Goal: Transaction & Acquisition: Subscribe to service/newsletter

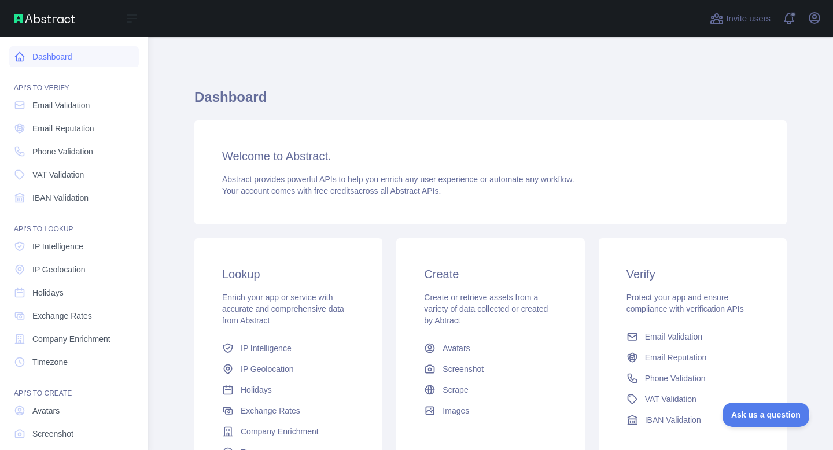
click at [53, 58] on link "Dashboard" at bounding box center [74, 56] width 130 height 21
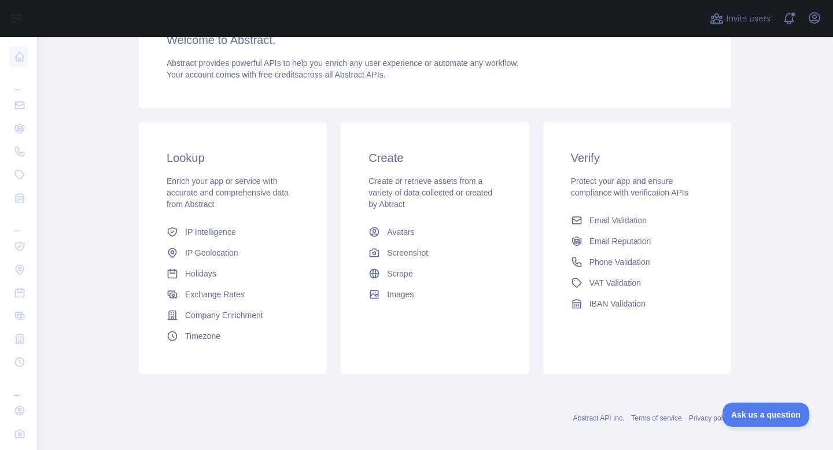
scroll to position [126, 0]
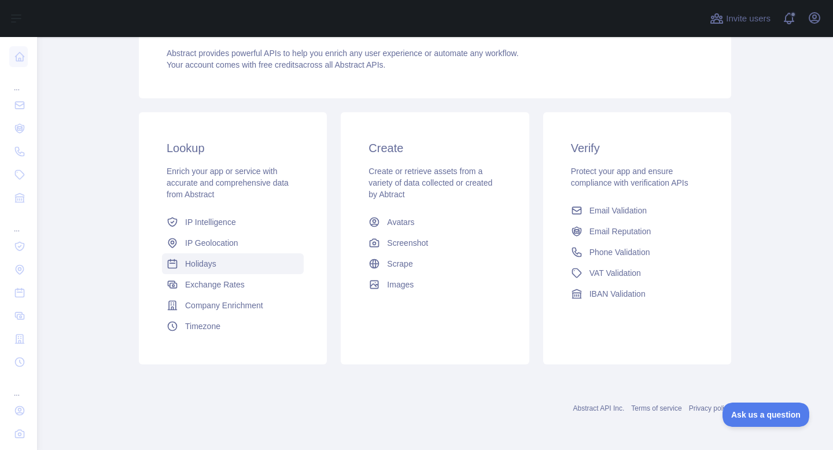
click at [193, 269] on span "Holidays" at bounding box center [200, 264] width 31 height 12
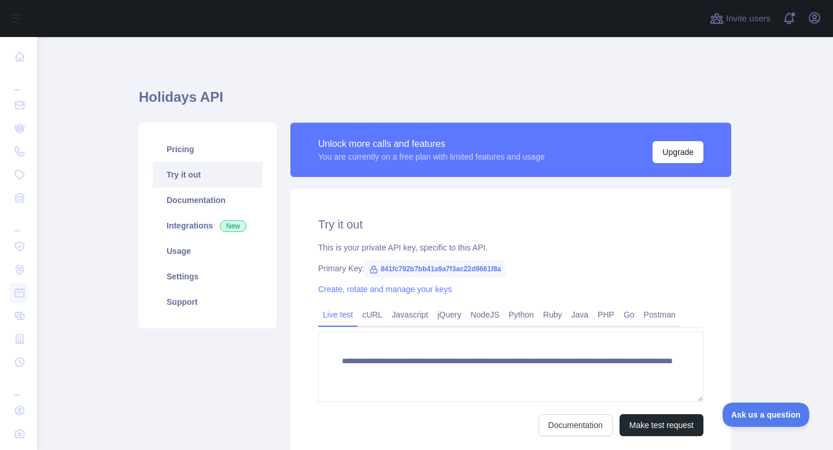
scroll to position [100, 0]
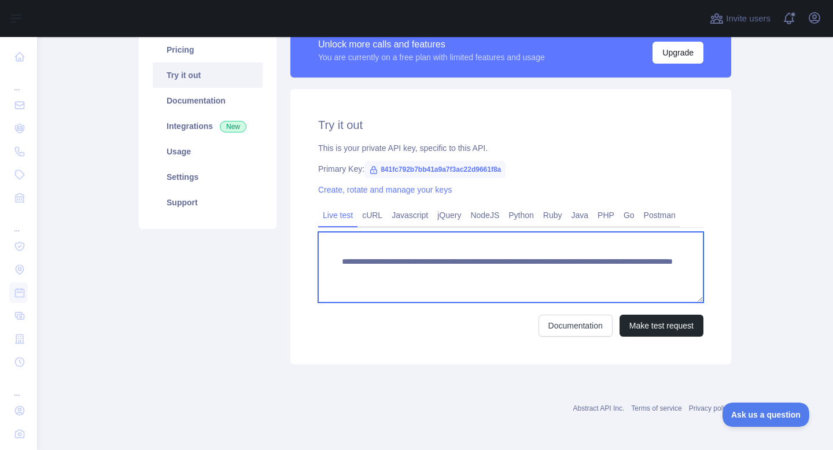
drag, startPoint x: 390, startPoint y: 285, endPoint x: 334, endPoint y: 264, distance: 59.3
click at [334, 264] on textarea "**********" at bounding box center [510, 267] width 385 height 71
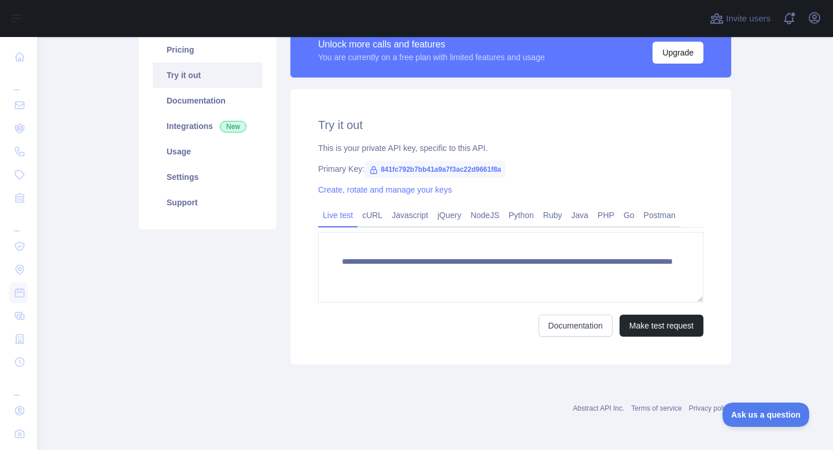
click at [759, 225] on main "**********" at bounding box center [435, 243] width 796 height 413
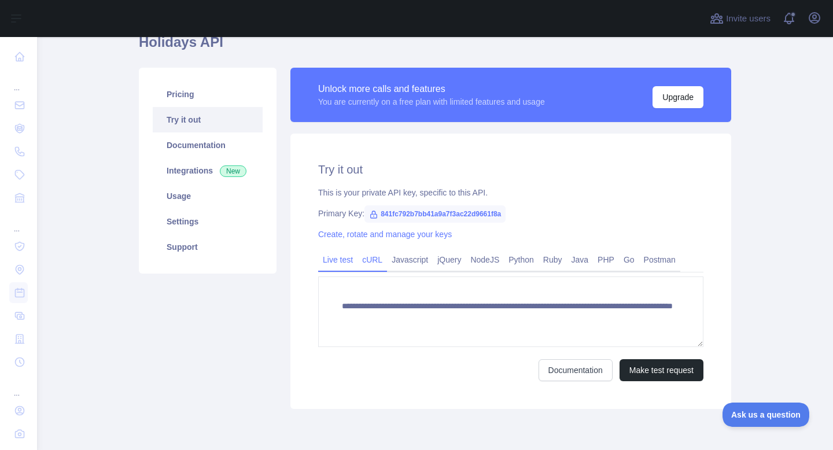
scroll to position [40, 0]
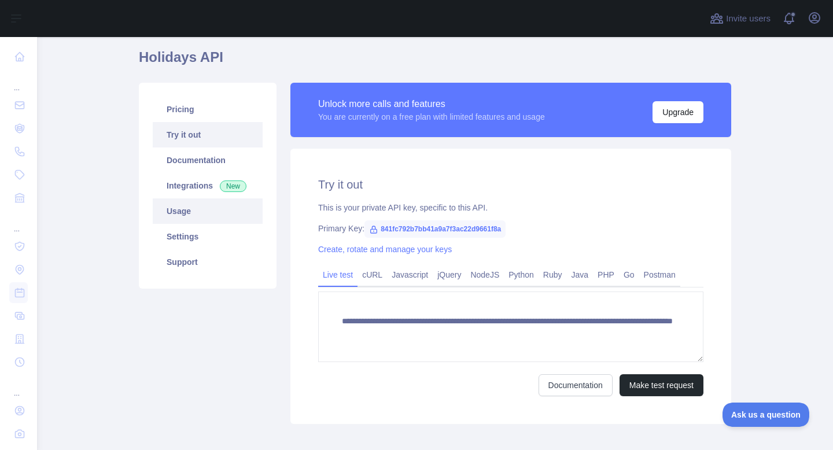
click at [181, 216] on link "Usage" at bounding box center [208, 211] width 110 height 25
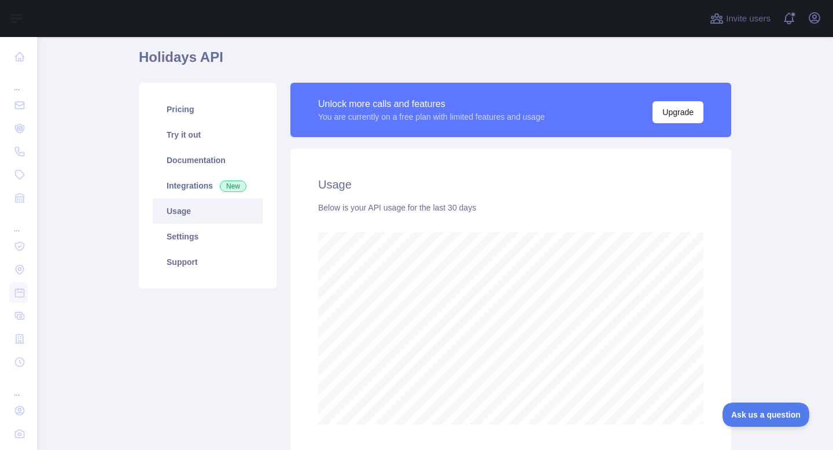
scroll to position [413, 796]
click at [189, 166] on link "Documentation" at bounding box center [208, 160] width 110 height 25
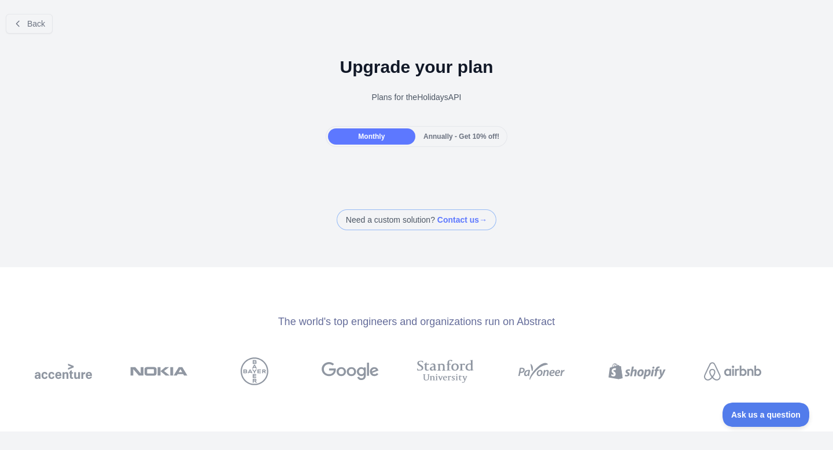
click at [381, 135] on span "Monthly" at bounding box center [371, 137] width 27 height 8
click at [427, 95] on div "Plans for the Holidays API" at bounding box center [416, 97] width 815 height 12
click at [442, 144] on div "Annually - Get 10% off!" at bounding box center [461, 136] width 87 height 16
